Goal: Navigation & Orientation: Find specific page/section

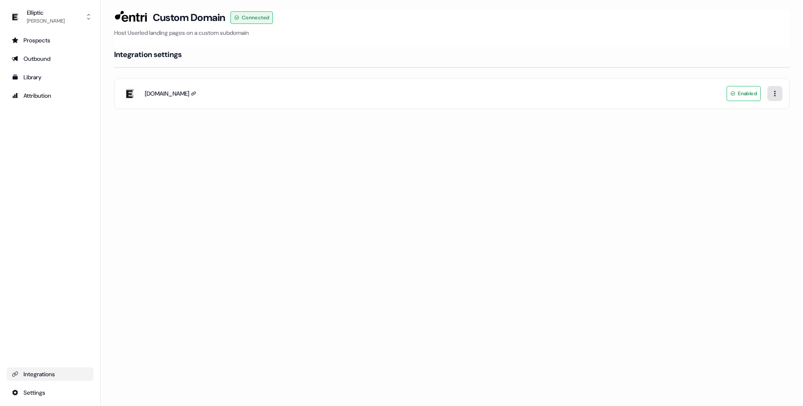
click at [779, 93] on html "For the best experience switch devices to a bigger screen. Go to [DOMAIN_NAME] …" at bounding box center [401, 203] width 803 height 406
drag, startPoint x: 350, startPoint y: 97, endPoint x: 335, endPoint y: 97, distance: 15.1
click at [349, 97] on html "For the best experience switch devices to a bigger screen. Go to [DOMAIN_NAME] …" at bounding box center [401, 203] width 803 height 406
click at [174, 95] on div "[DOMAIN_NAME]" at bounding box center [167, 93] width 44 height 8
click at [191, 94] on icon at bounding box center [193, 93] width 5 height 5
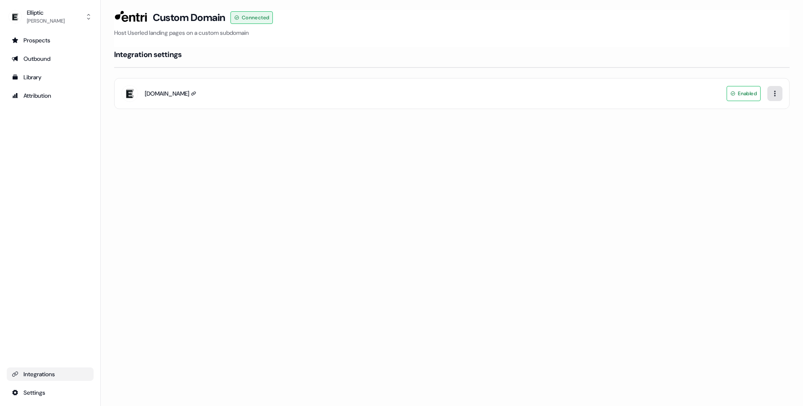
click at [770, 96] on html "For the best experience switch devices to a bigger screen. Go to [DOMAIN_NAME] …" at bounding box center [401, 203] width 803 height 406
click at [440, 132] on html "For the best experience switch devices to a bigger screen. Go to [DOMAIN_NAME] …" at bounding box center [401, 203] width 803 height 406
click at [203, 16] on h3 "Custom Domain" at bounding box center [189, 17] width 73 height 13
click at [772, 93] on html "For the best experience switch devices to a bigger screen. Go to [DOMAIN_NAME] …" at bounding box center [401, 203] width 803 height 406
click at [746, 113] on div "Delete" at bounding box center [755, 111] width 50 height 13
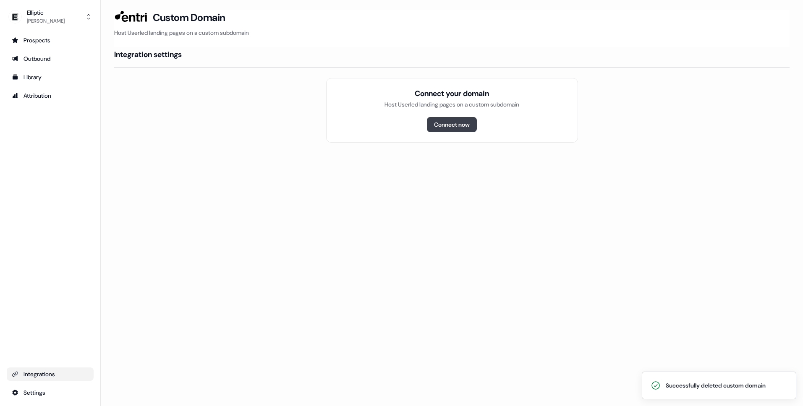
click at [453, 122] on button "Connect now" at bounding box center [452, 124] width 50 height 15
click at [60, 58] on div "Outbound" at bounding box center [50, 59] width 77 height 8
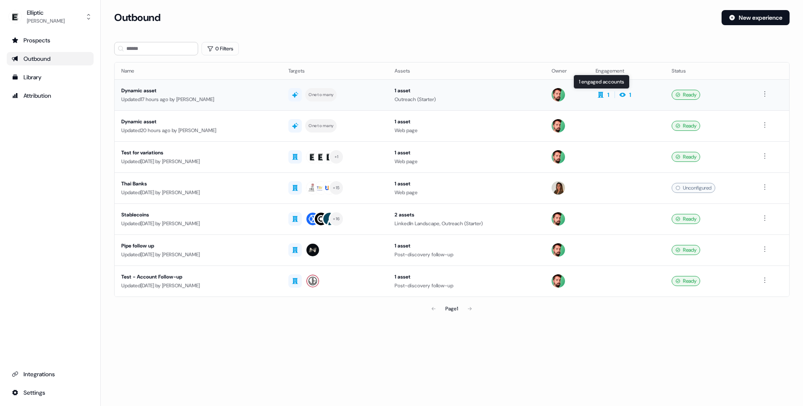
click at [602, 93] on icon at bounding box center [600, 95] width 6 height 6
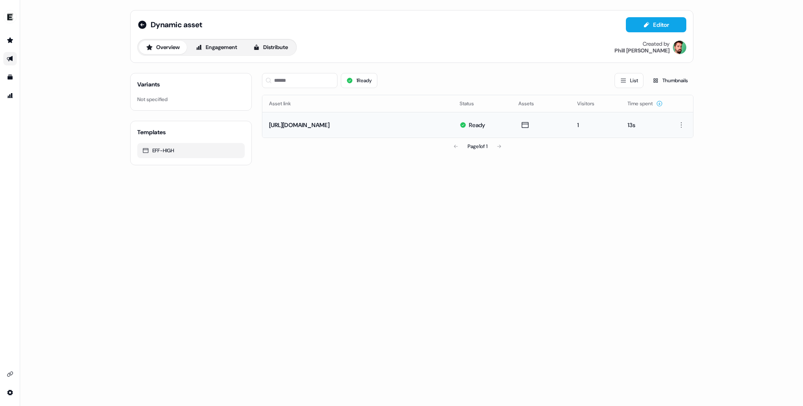
click at [577, 126] on div "1" at bounding box center [595, 125] width 37 height 8
click at [684, 120] on html "For the best experience switch devices to a bigger screen. Go to [DOMAIN_NAME] …" at bounding box center [401, 203] width 803 height 406
drag, startPoint x: 394, startPoint y: 185, endPoint x: 358, endPoint y: 144, distance: 53.8
click at [394, 184] on html "For the best experience switch devices to a bigger screen. Go to [DOMAIN_NAME] …" at bounding box center [401, 203] width 803 height 406
click at [403, 124] on td "[URL][DOMAIN_NAME]" at bounding box center [357, 125] width 190 height 26
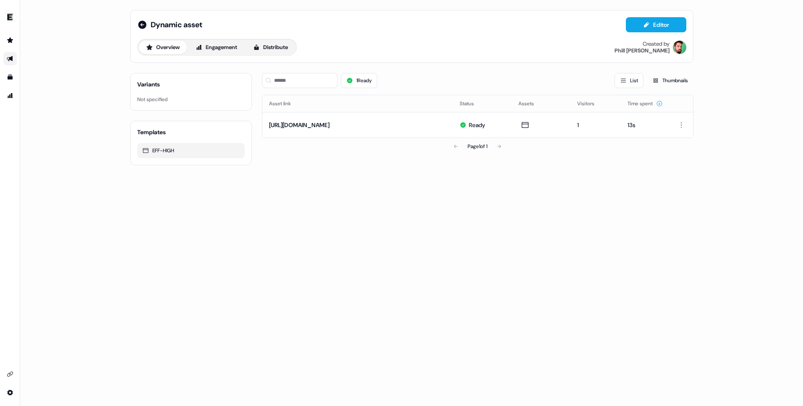
click at [233, 39] on div "Overview Engagement Distribute" at bounding box center [216, 47] width 159 height 17
click at [225, 55] on div "Overview Engagement Distribute" at bounding box center [216, 47] width 159 height 17
click at [226, 52] on button "Engagement" at bounding box center [216, 47] width 56 height 13
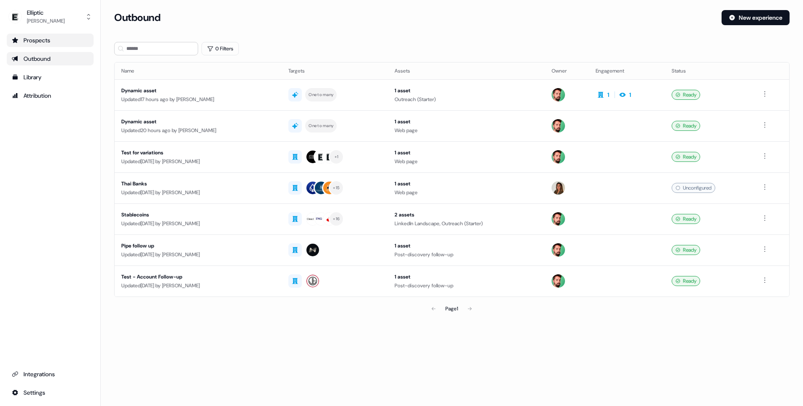
click at [46, 46] on link "Prospects" at bounding box center [50, 40] width 87 height 13
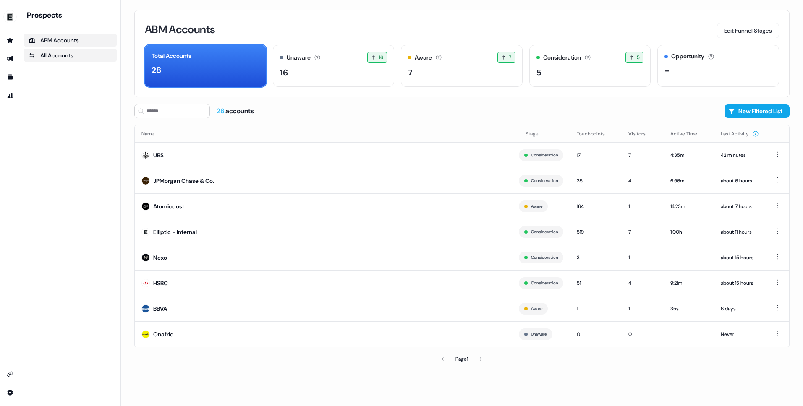
click at [65, 52] on div "All Accounts" at bounding box center [70, 55] width 83 height 8
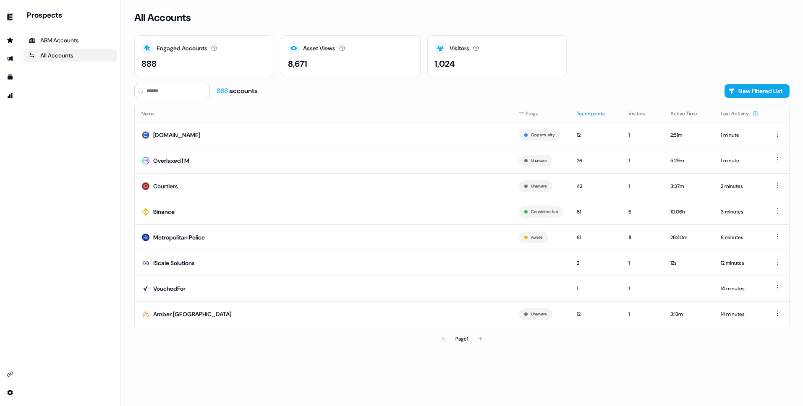
click at [582, 116] on button "Touchpoints" at bounding box center [595, 113] width 38 height 15
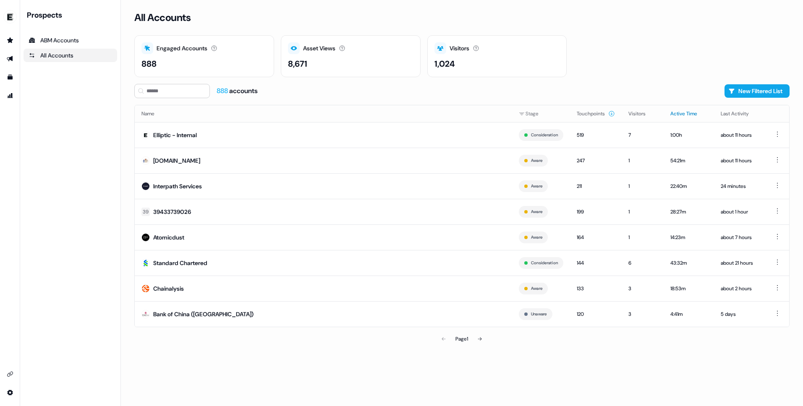
click at [677, 112] on button "Active Time" at bounding box center [688, 113] width 37 height 15
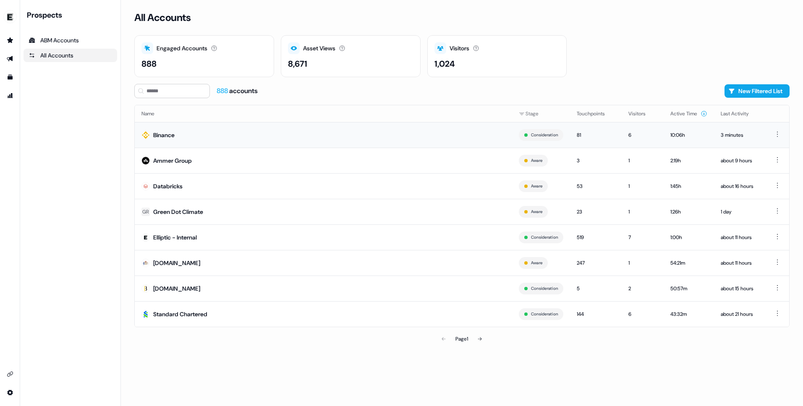
click at [268, 134] on td "Binance" at bounding box center [323, 135] width 377 height 26
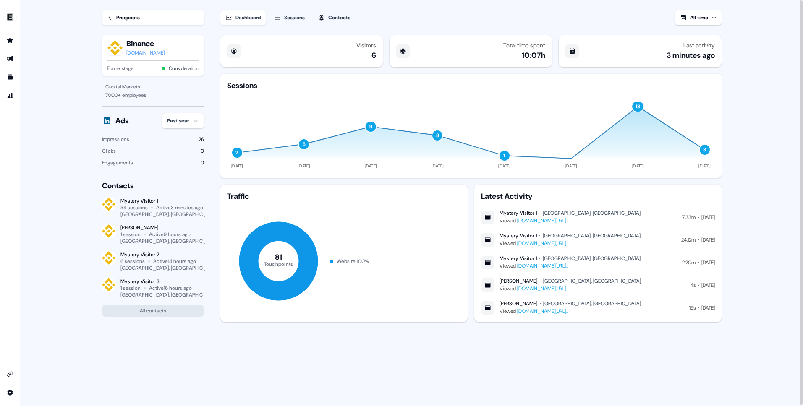
click at [284, 21] on button "Sessions" at bounding box center [289, 17] width 41 height 15
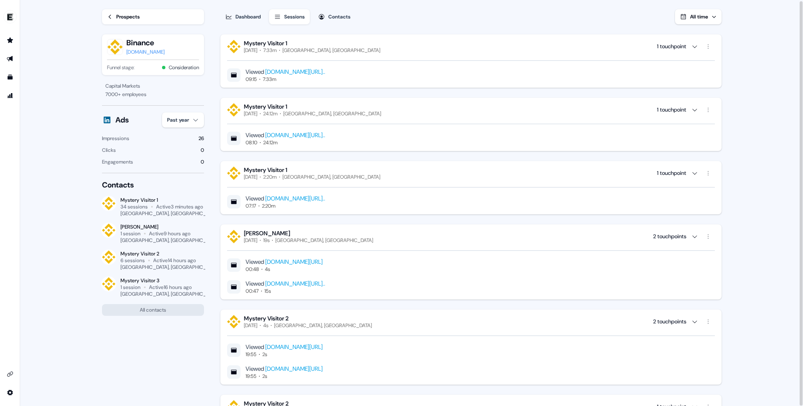
click at [255, 15] on div "Dashboard" at bounding box center [247, 17] width 25 height 8
